Goal: Register for event/course

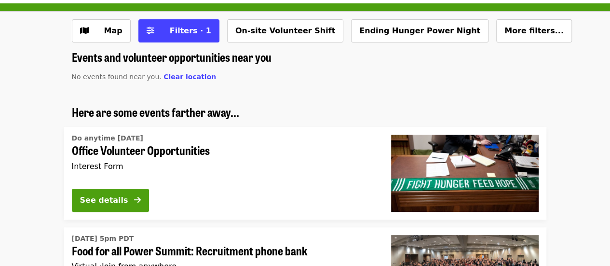
scroll to position [39, 0]
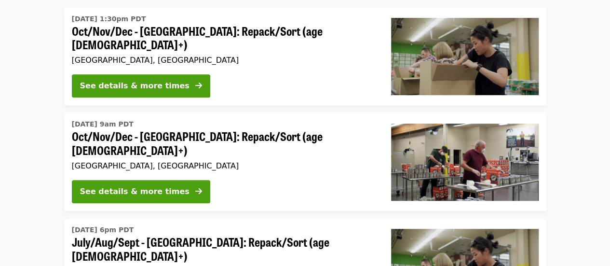
scroll to position [156, 0]
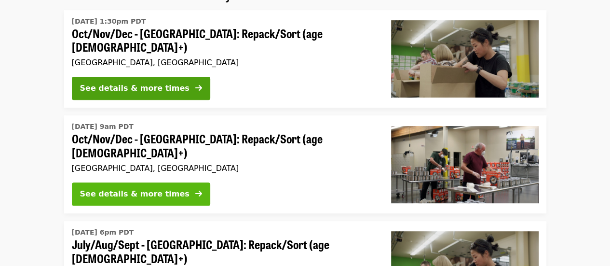
click at [195, 189] on icon "arrow-right icon" at bounding box center [198, 193] width 7 height 9
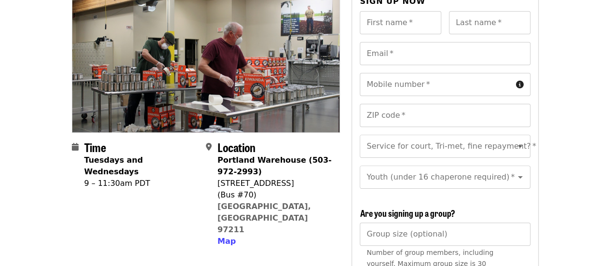
scroll to position [118, 0]
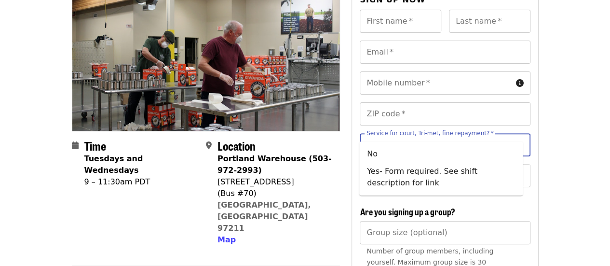
click at [394, 135] on input "Service for court, Tri-met, fine repayment?   *" at bounding box center [432, 144] width 131 height 18
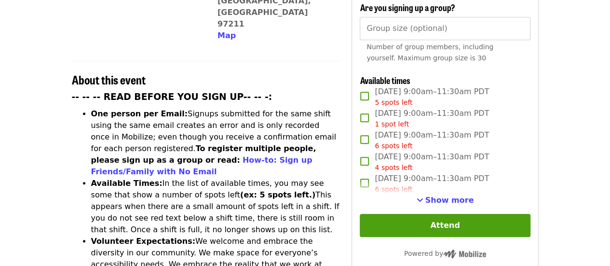
scroll to position [324, 0]
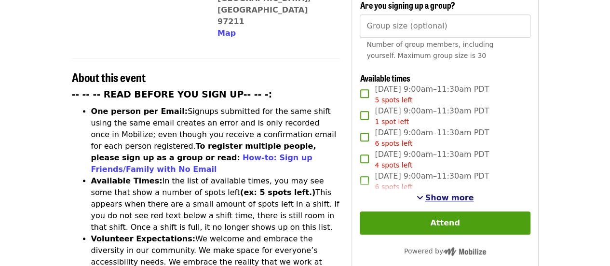
click at [438, 193] on span "Show more" at bounding box center [449, 197] width 49 height 9
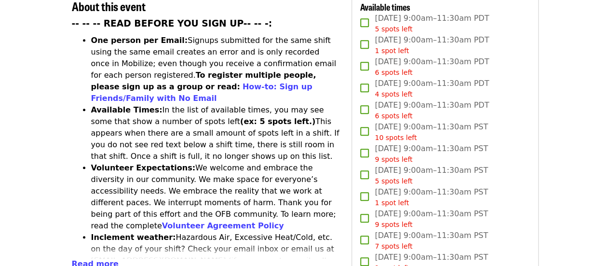
scroll to position [404, 0]
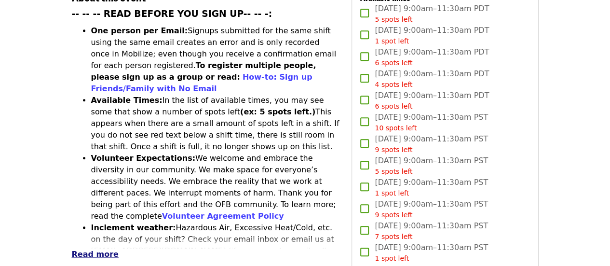
click at [85, 249] on span "Read more" at bounding box center [95, 253] width 47 height 9
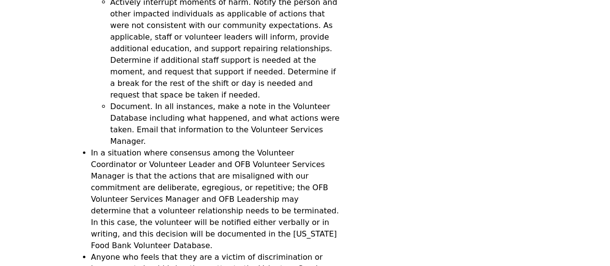
scroll to position [3099, 0]
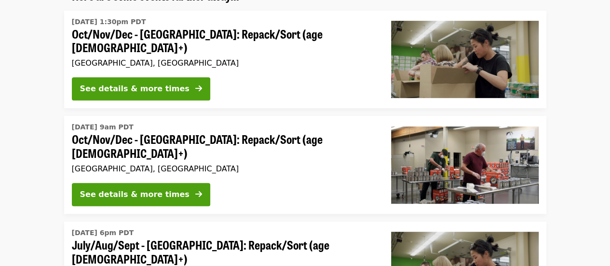
scroll to position [146, 0]
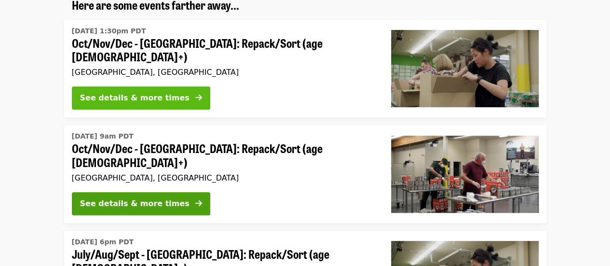
click at [195, 96] on icon "arrow-right icon" at bounding box center [198, 97] width 7 height 9
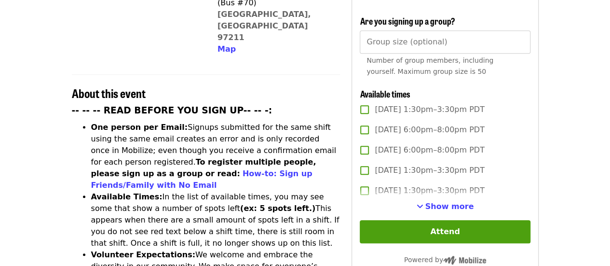
scroll to position [312, 0]
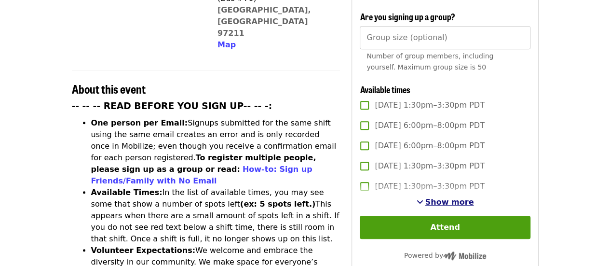
click at [423, 201] on span "See more timeslots" at bounding box center [419, 202] width 7 height 8
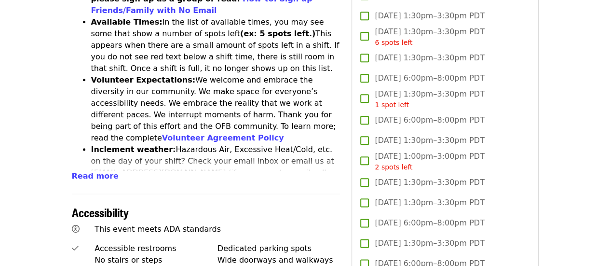
scroll to position [480, 0]
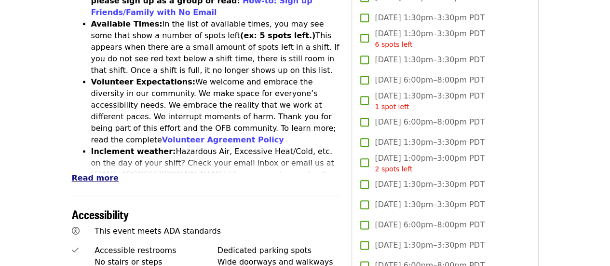
click at [101, 172] on button "Read more" at bounding box center [95, 178] width 47 height 12
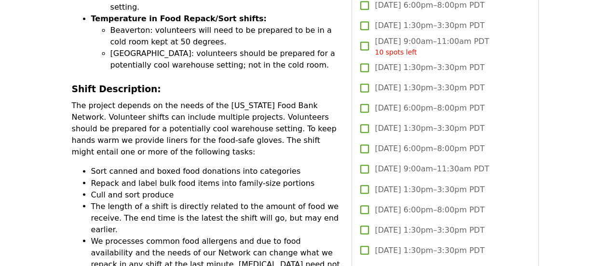
scroll to position [741, 0]
